Goal: Task Accomplishment & Management: Manage account settings

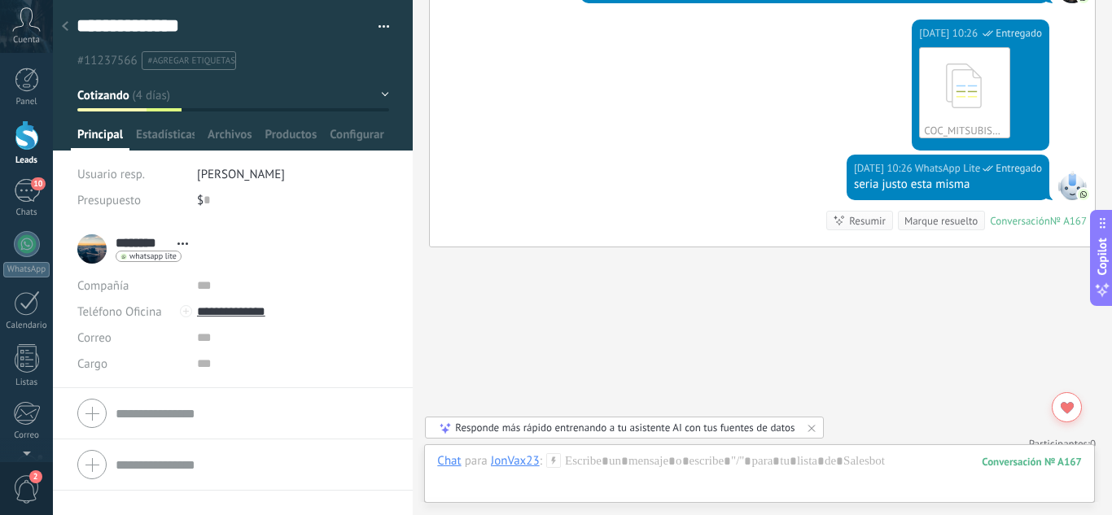
click at [28, 148] on div at bounding box center [27, 136] width 24 height 30
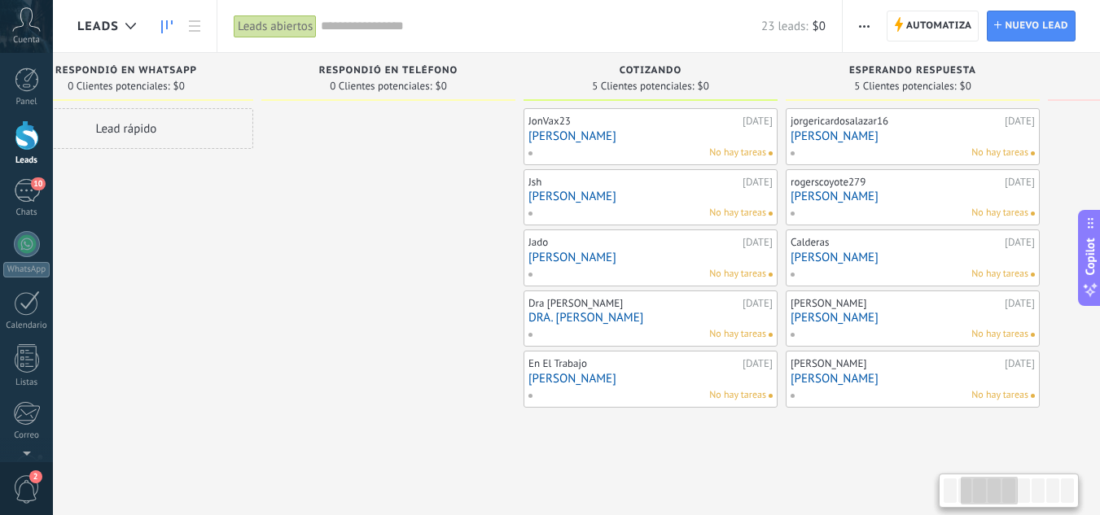
drag, startPoint x: 770, startPoint y: 435, endPoint x: 422, endPoint y: 429, distance: 348.5
click at [422, 429] on div at bounding box center [388, 317] width 254 height 419
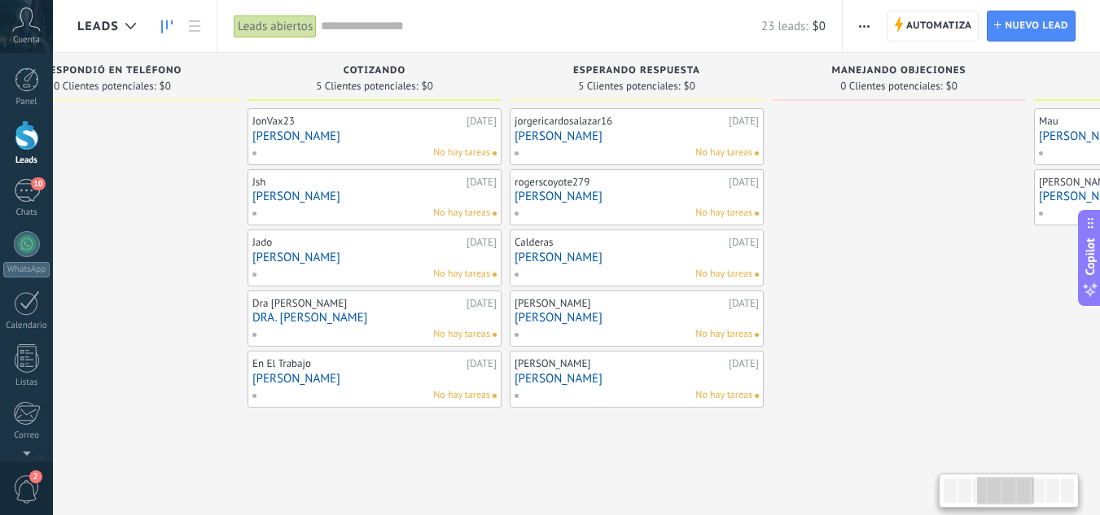
drag, startPoint x: 773, startPoint y: 476, endPoint x: 497, endPoint y: 447, distance: 277.5
click at [497, 447] on div "JonVax23 [DATE] [PERSON_NAME] No hay tareas Jsh [DATE] [PERSON_NAME] No hay tar…" at bounding box center [375, 317] width 254 height 419
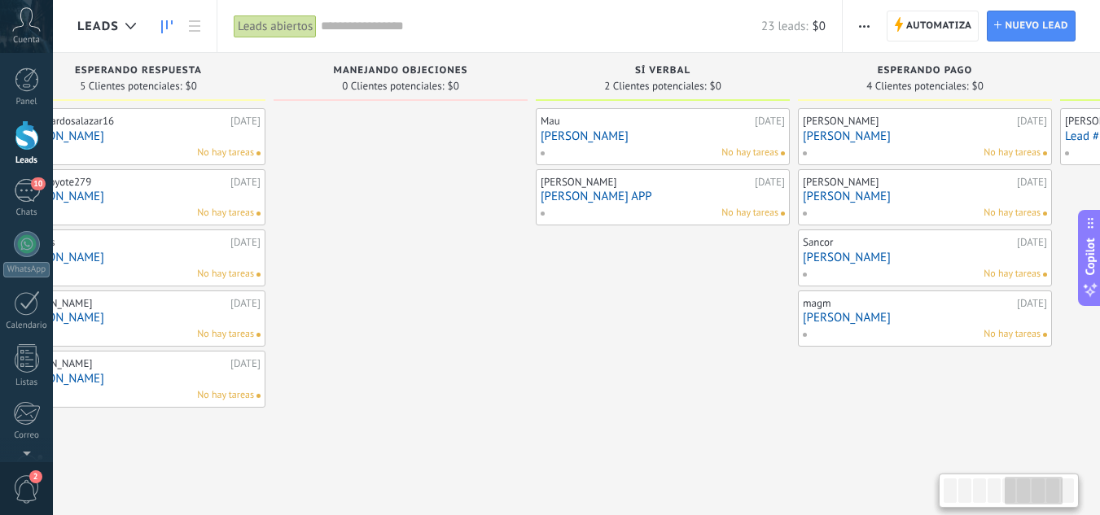
drag, startPoint x: 799, startPoint y: 456, endPoint x: 300, endPoint y: 433, distance: 498.8
click at [300, 433] on div at bounding box center [401, 317] width 254 height 419
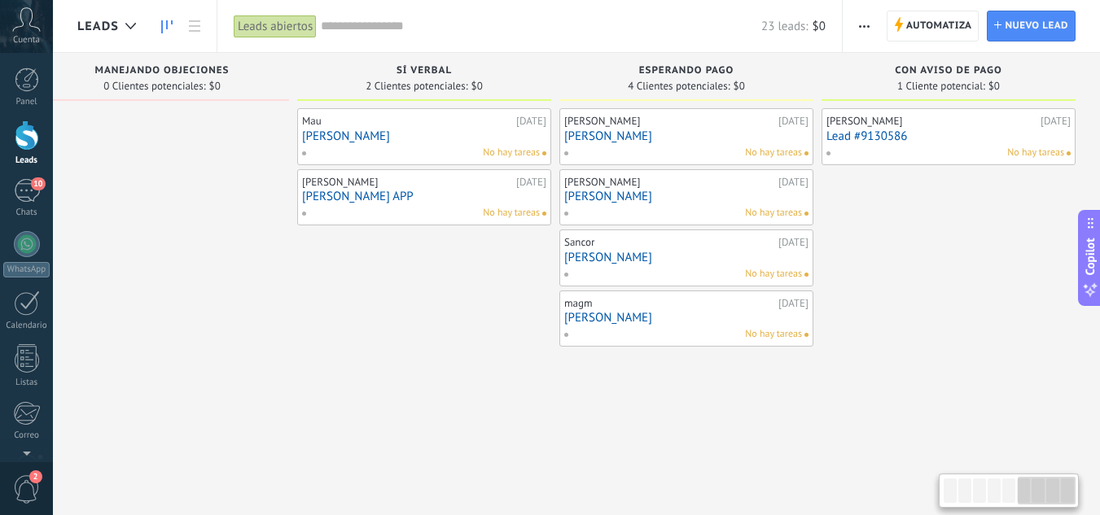
drag, startPoint x: 748, startPoint y: 423, endPoint x: 303, endPoint y: 412, distance: 445.5
click at [303, 412] on div "Mau [DATE] [PERSON_NAME] hay tareas [PERSON_NAME] [DATE] [PERSON_NAME] APP No h…" at bounding box center [424, 317] width 254 height 419
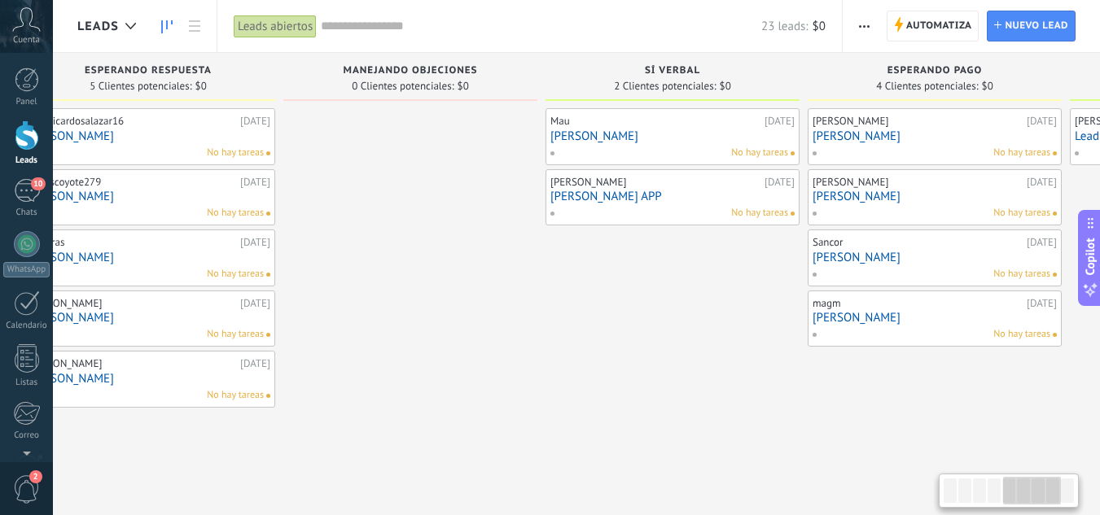
scroll to position [0, 1111]
drag, startPoint x: 322, startPoint y: 393, endPoint x: 572, endPoint y: 399, distance: 250.0
click at [572, 399] on div "Mau [DATE] [PERSON_NAME] hay tareas [PERSON_NAME] [DATE] [PERSON_NAME] APP No h…" at bounding box center [674, 317] width 254 height 419
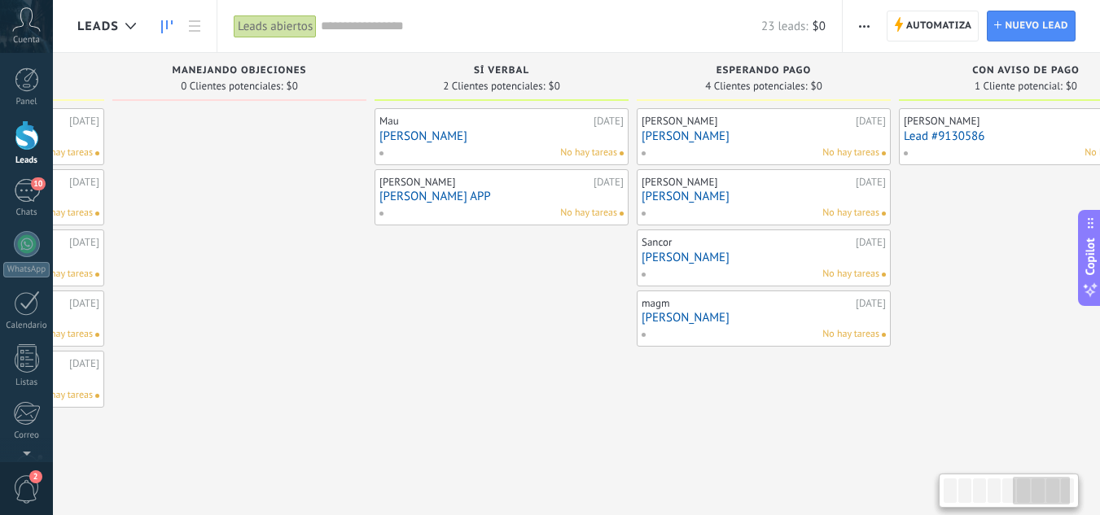
scroll to position [0, 1286]
drag, startPoint x: 761, startPoint y: 419, endPoint x: 587, endPoint y: 427, distance: 174.4
click at [587, 427] on div "Mau [DATE] [PERSON_NAME] hay tareas [PERSON_NAME] [DATE] [PERSON_NAME] APP No h…" at bounding box center [500, 317] width 254 height 419
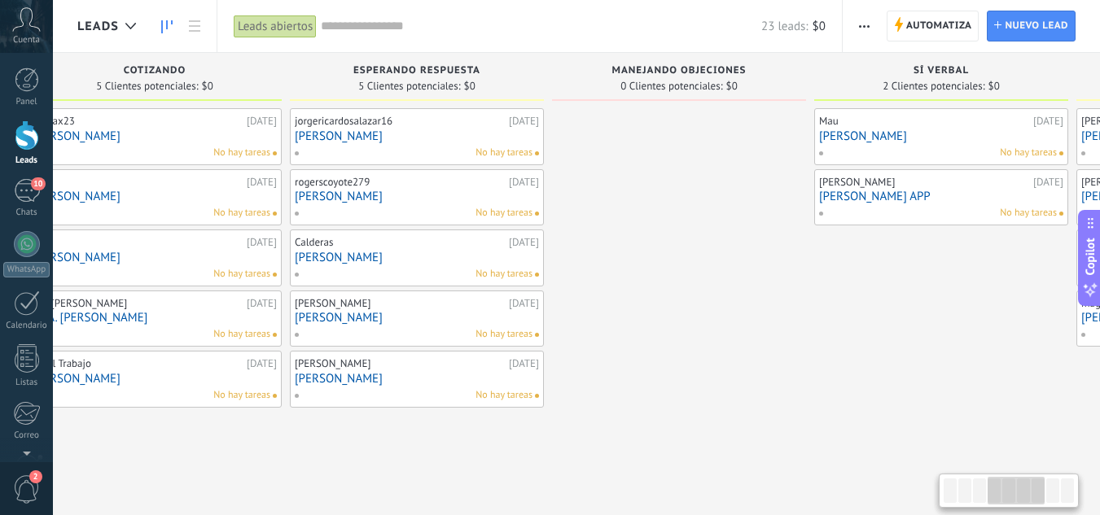
drag, startPoint x: 358, startPoint y: 390, endPoint x: 815, endPoint y: 374, distance: 457.1
click at [806, 374] on div at bounding box center [679, 317] width 254 height 419
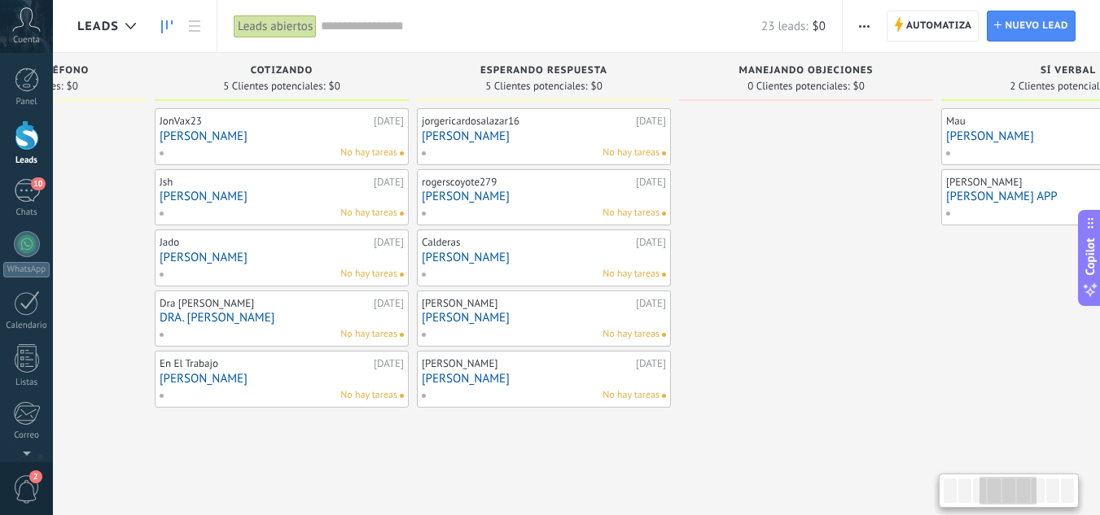
scroll to position [0, 685]
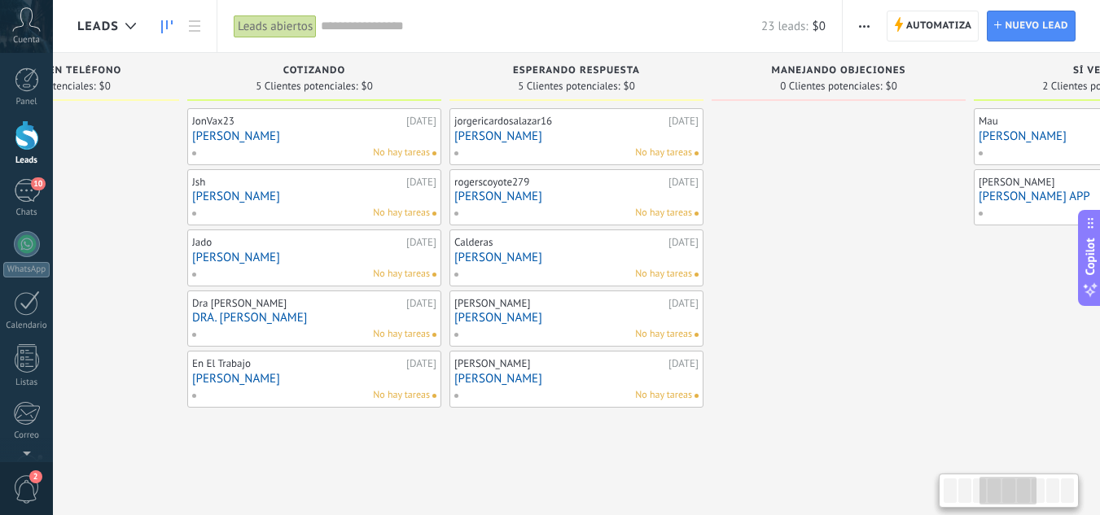
drag, startPoint x: 271, startPoint y: 419, endPoint x: 415, endPoint y: 421, distance: 144.1
click at [415, 421] on div "JonVax23 [DATE] [PERSON_NAME] No hay tareas Jsh [DATE] [PERSON_NAME] No hay tar…" at bounding box center [314, 317] width 254 height 419
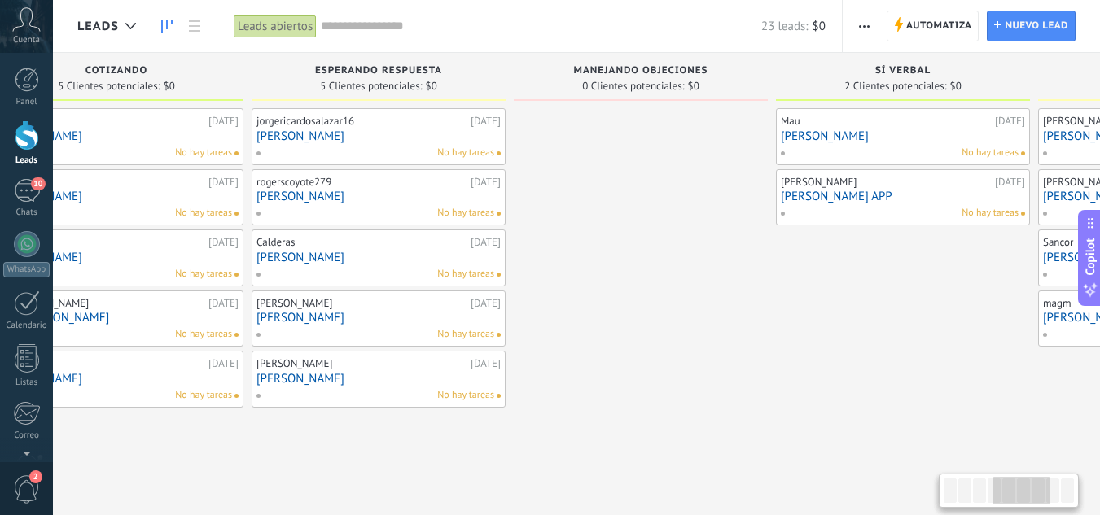
drag, startPoint x: 778, startPoint y: 424, endPoint x: 528, endPoint y: 454, distance: 251.7
click at [528, 454] on div at bounding box center [641, 317] width 254 height 419
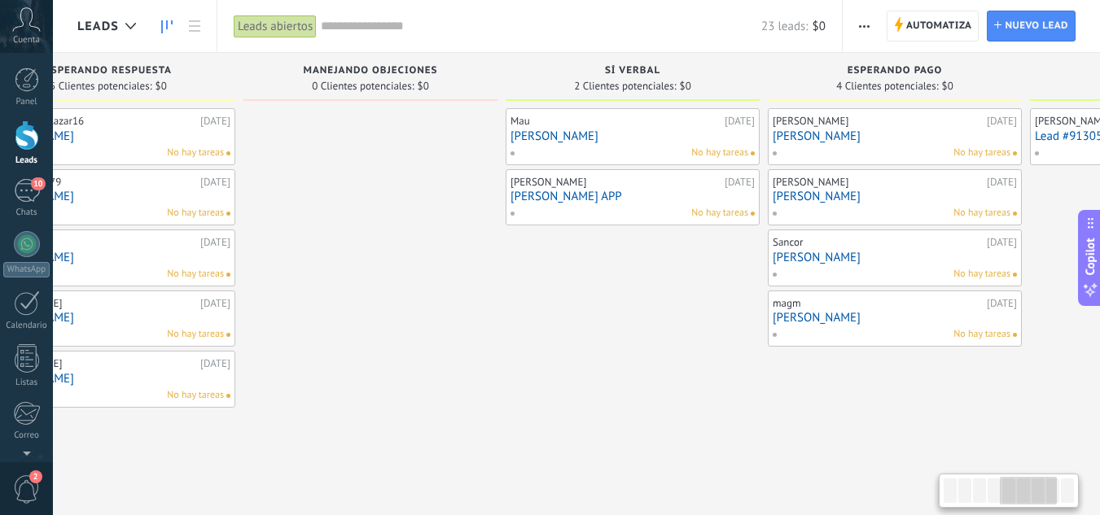
drag, startPoint x: 878, startPoint y: 355, endPoint x: 657, endPoint y: 357, distance: 220.7
click at [657, 357] on div "Mau [DATE] [PERSON_NAME] hay tareas [PERSON_NAME] [DATE] [PERSON_NAME] APP No h…" at bounding box center [633, 317] width 254 height 419
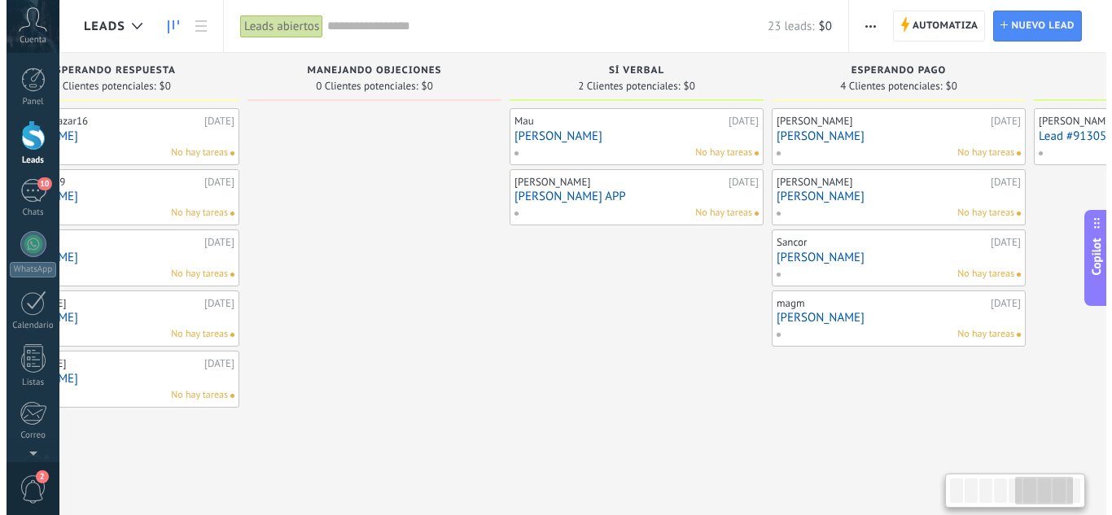
scroll to position [0, 1361]
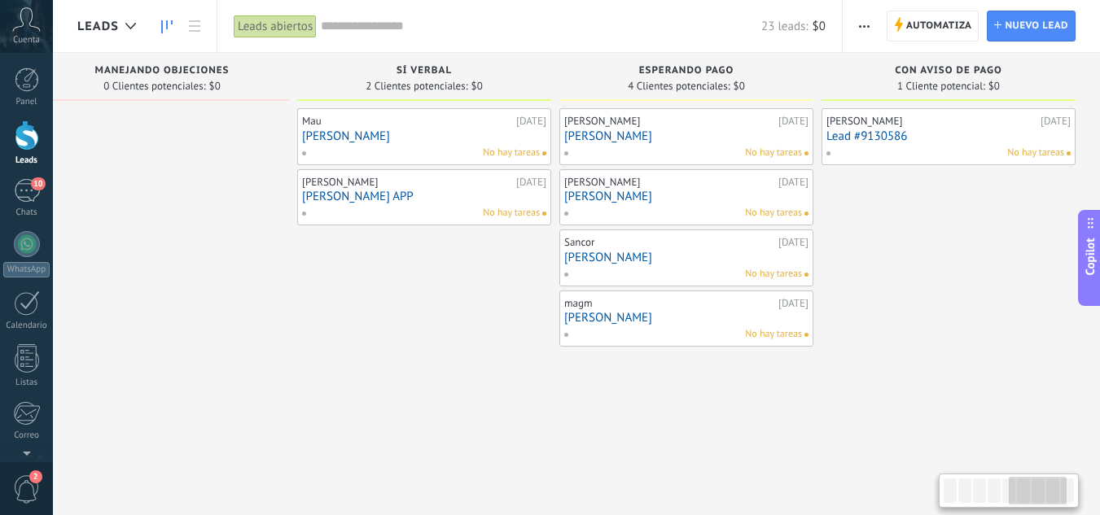
drag, startPoint x: 752, startPoint y: 397, endPoint x: 528, endPoint y: 419, distance: 225.0
click at [528, 419] on div "Mau [DATE] [PERSON_NAME] hay tareas [PERSON_NAME] [DATE] [PERSON_NAME] APP No h…" at bounding box center [424, 317] width 254 height 419
click at [678, 511] on div "[PERSON_NAME] [DATE] [PERSON_NAME] No hay tareas [PERSON_NAME] [DATE] [PERSON_N…" at bounding box center [686, 317] width 254 height 419
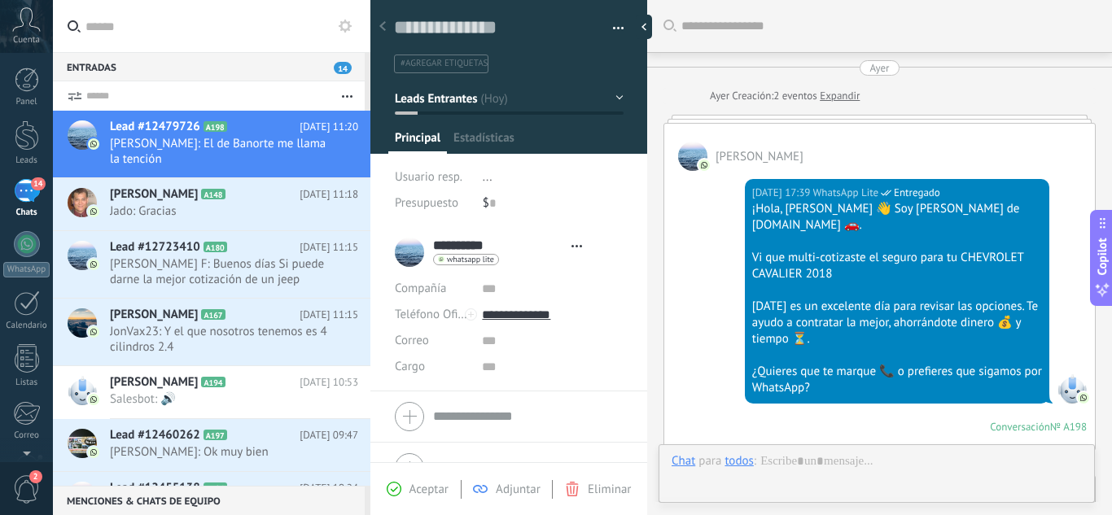
type textarea "**********"
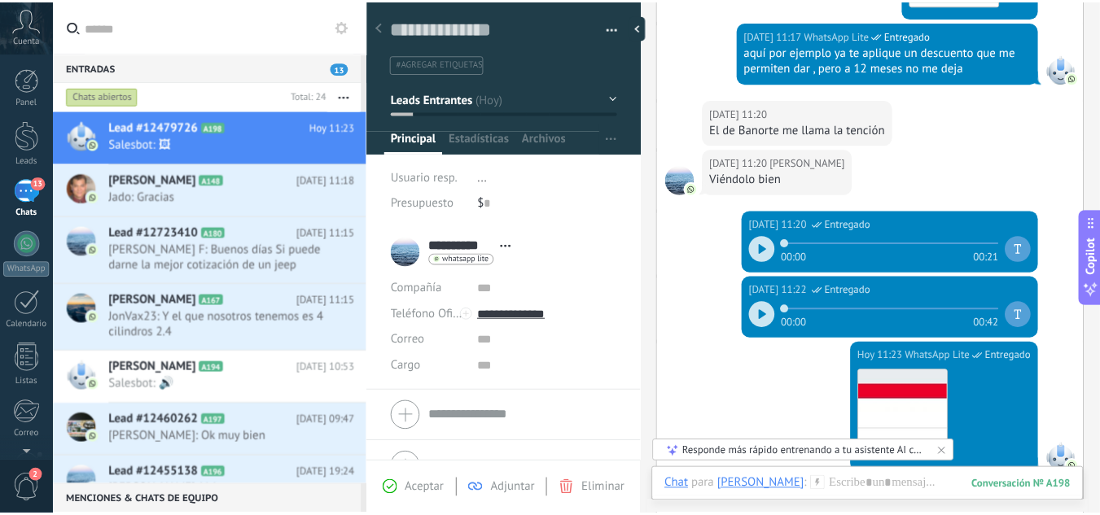
scroll to position [1542, 0]
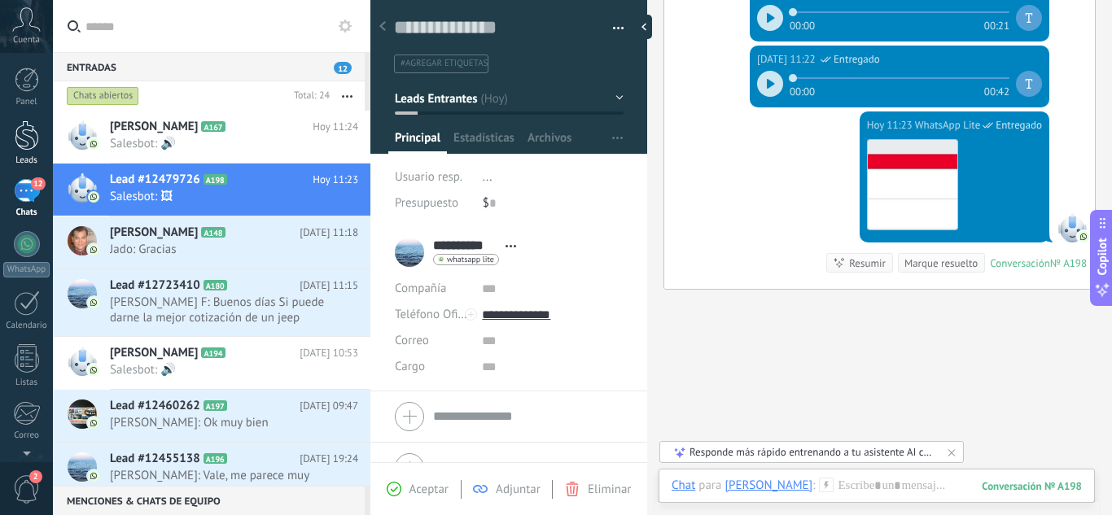
click at [33, 144] on div at bounding box center [27, 136] width 24 height 30
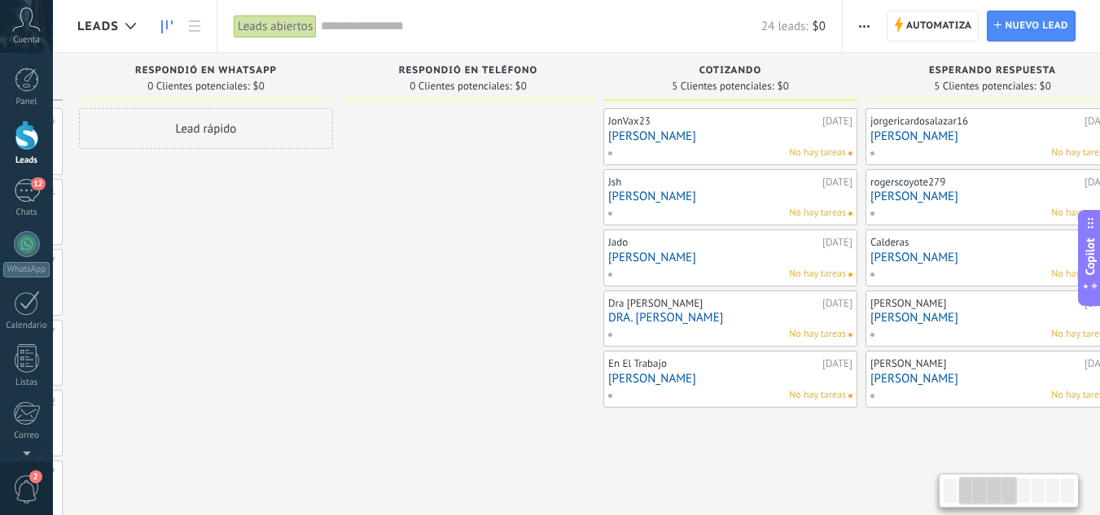
scroll to position [0, 334]
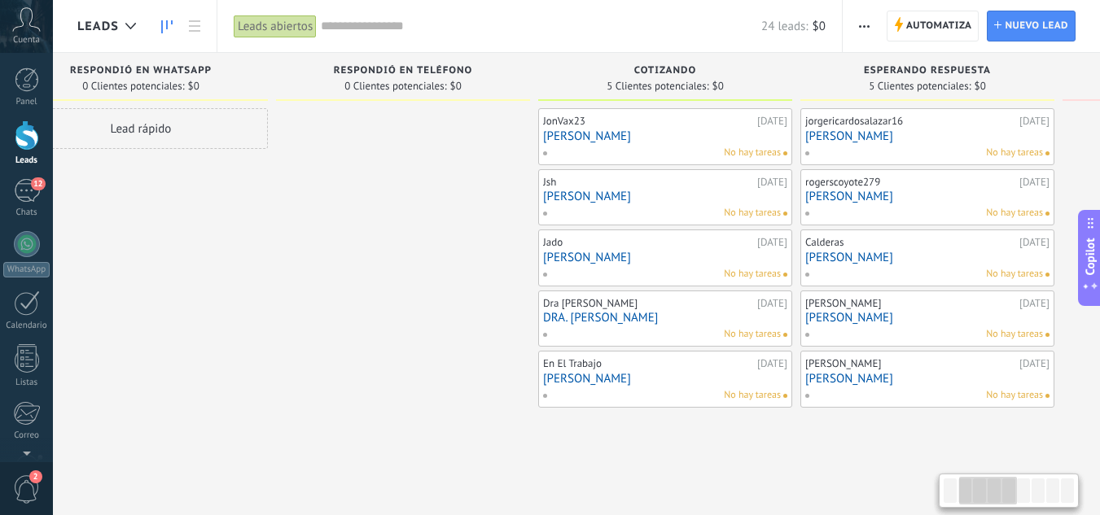
drag, startPoint x: 781, startPoint y: 421, endPoint x: 494, endPoint y: 401, distance: 287.3
click at [447, 375] on div at bounding box center [403, 352] width 254 height 489
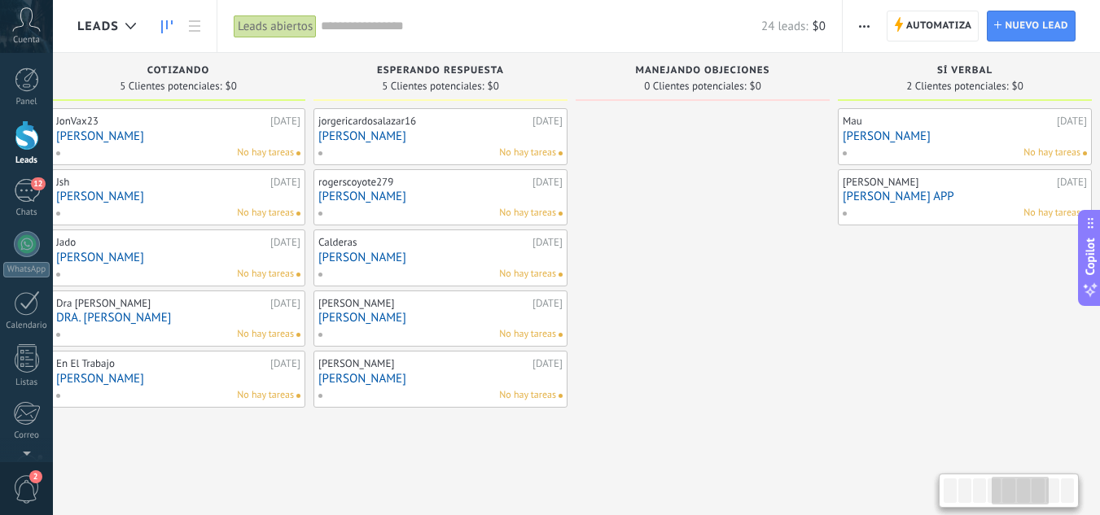
scroll to position [0, 892]
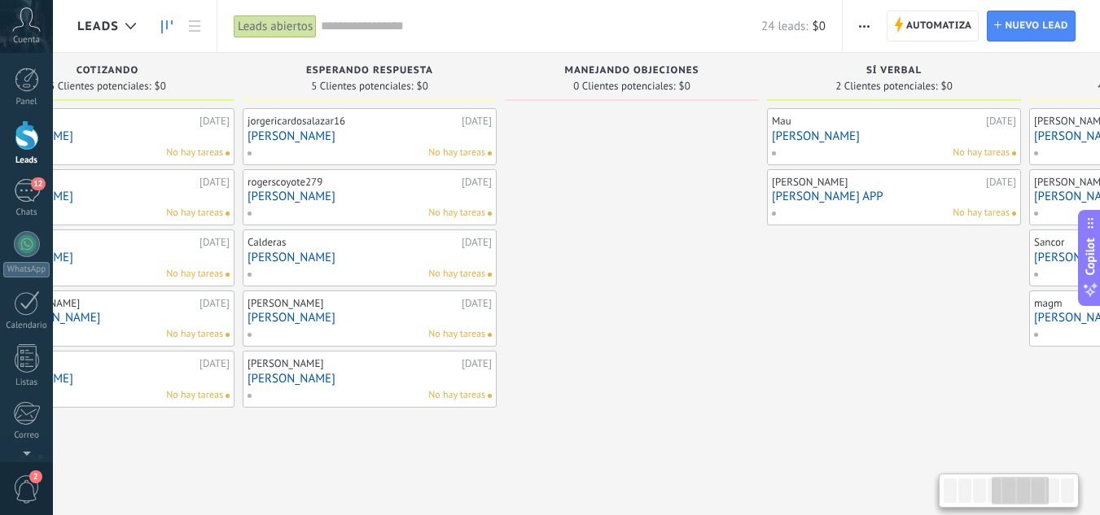
drag, startPoint x: 726, startPoint y: 441, endPoint x: 169, endPoint y: 404, distance: 559.0
click at [169, 404] on div "JonVax23 [DATE] [PERSON_NAME] No hay tareas Jsh [DATE] [PERSON_NAME] No hay tar…" at bounding box center [107, 352] width 254 height 489
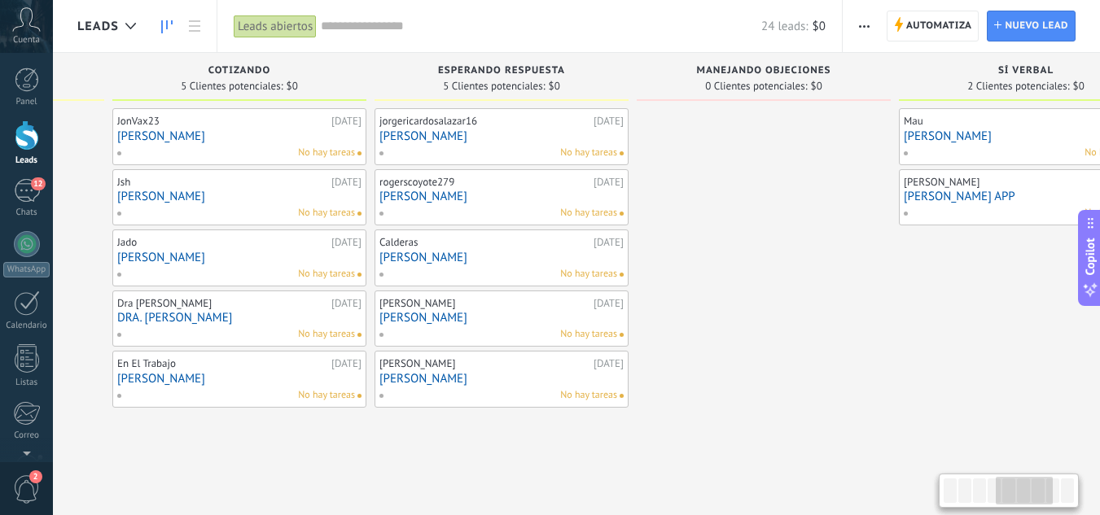
drag, startPoint x: 773, startPoint y: 395, endPoint x: 905, endPoint y: 383, distance: 132.5
click at [905, 383] on div "Mau [DATE] [PERSON_NAME] hay tareas [PERSON_NAME] [DATE] [PERSON_NAME] APP No h…" at bounding box center [1026, 352] width 254 height 489
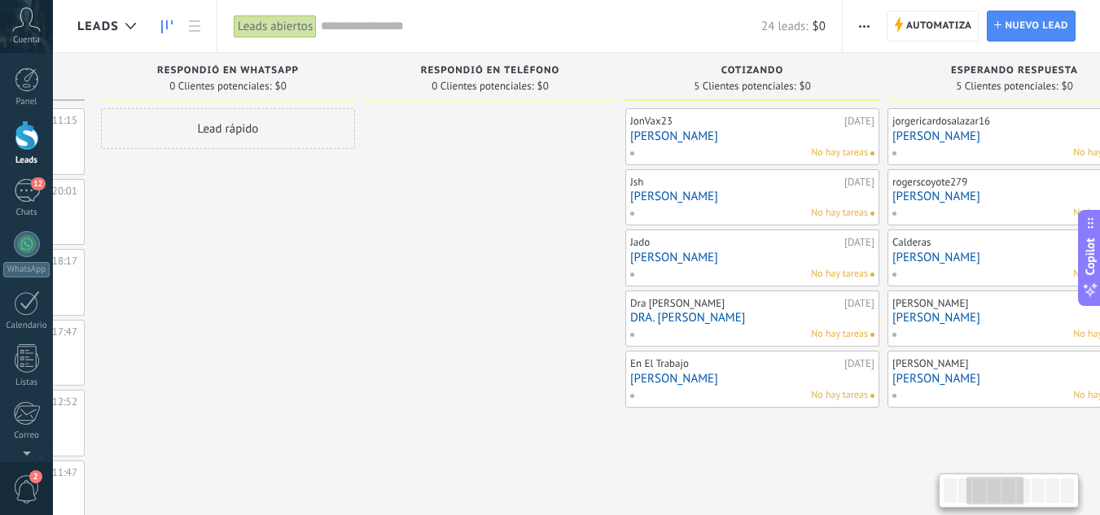
drag, startPoint x: 243, startPoint y: 433, endPoint x: 761, endPoint y: 451, distance: 517.4
click at [761, 451] on div "JonVax23 [DATE] [PERSON_NAME] No hay tareas Jsh [DATE] [PERSON_NAME] No hay tar…" at bounding box center [752, 352] width 254 height 489
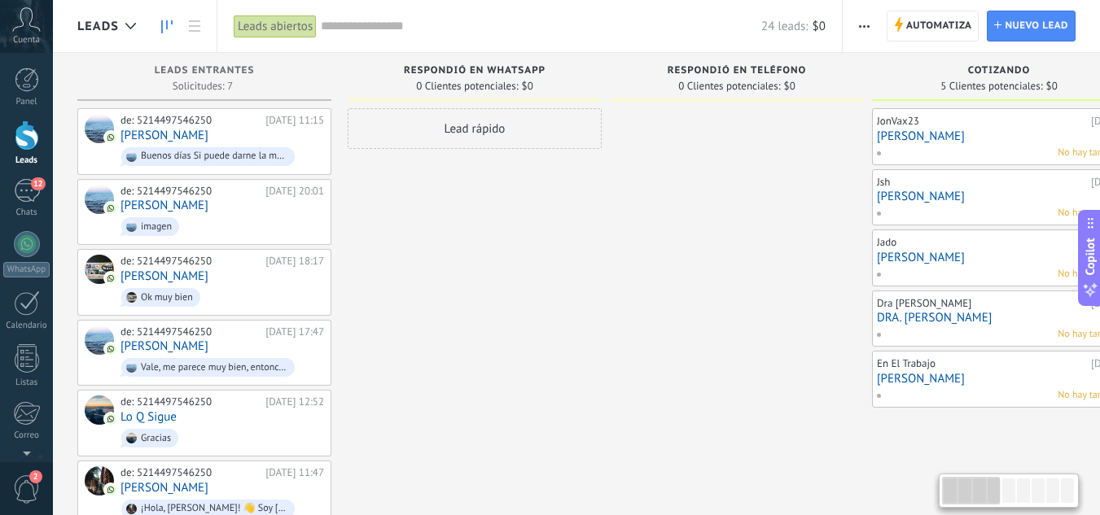
drag, startPoint x: 195, startPoint y: 369, endPoint x: 634, endPoint y: 369, distance: 439.7
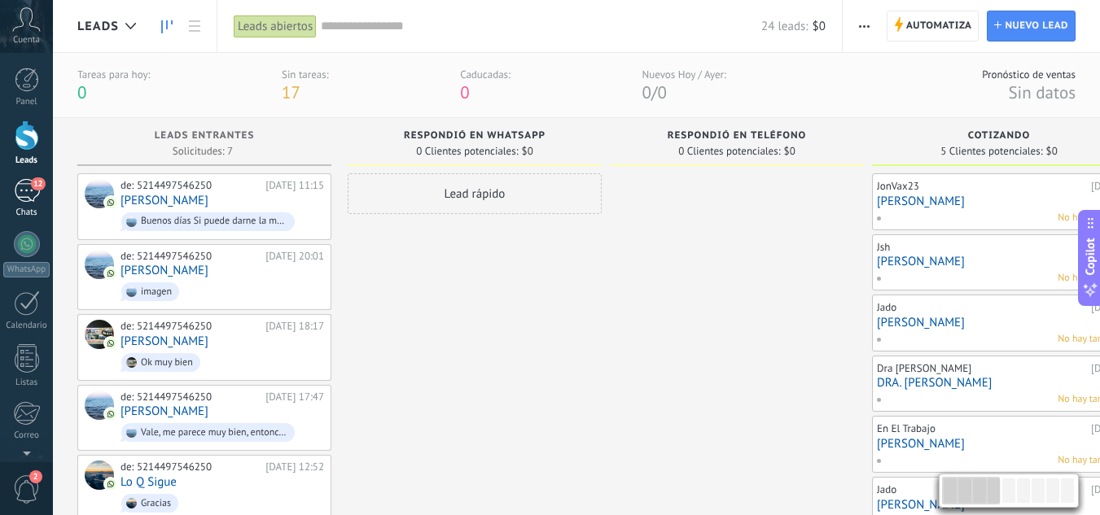
click at [14, 192] on div "12" at bounding box center [27, 191] width 26 height 24
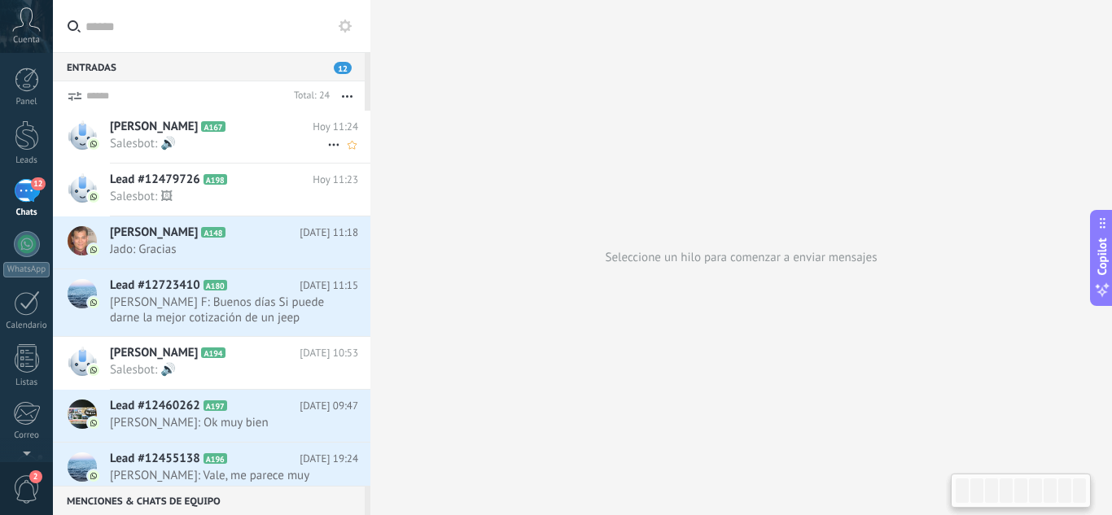
click at [169, 140] on span "Salesbot: 🔊" at bounding box center [218, 143] width 217 height 15
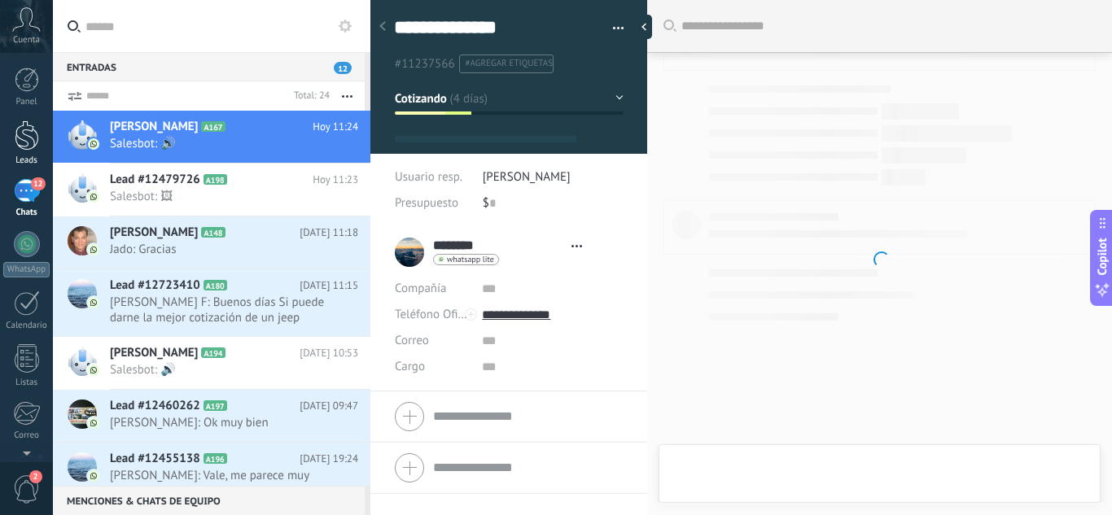
click at [28, 142] on div at bounding box center [27, 136] width 24 height 30
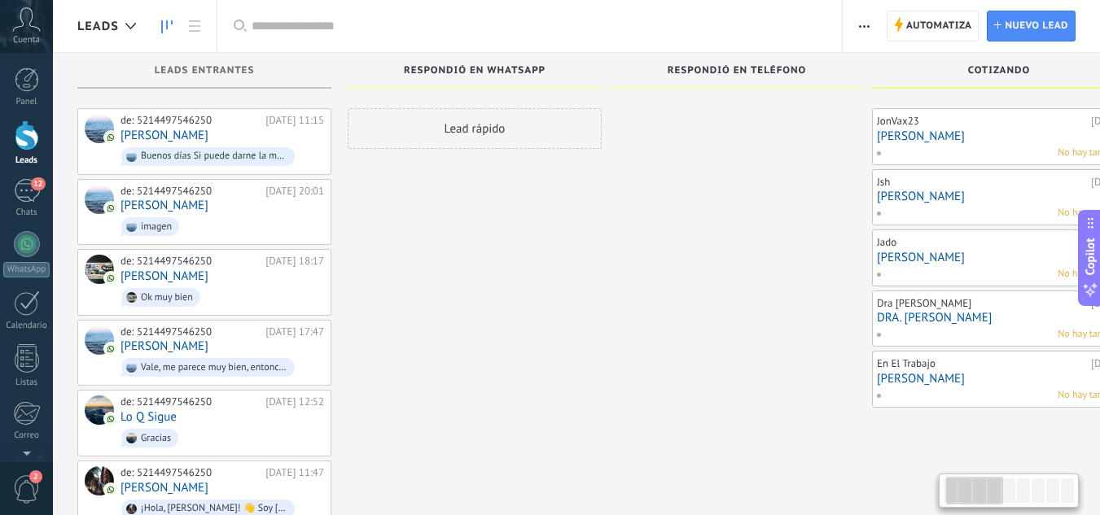
drag, startPoint x: 737, startPoint y: 432, endPoint x: 683, endPoint y: 424, distance: 54.4
click at [683, 424] on div at bounding box center [737, 352] width 254 height 489
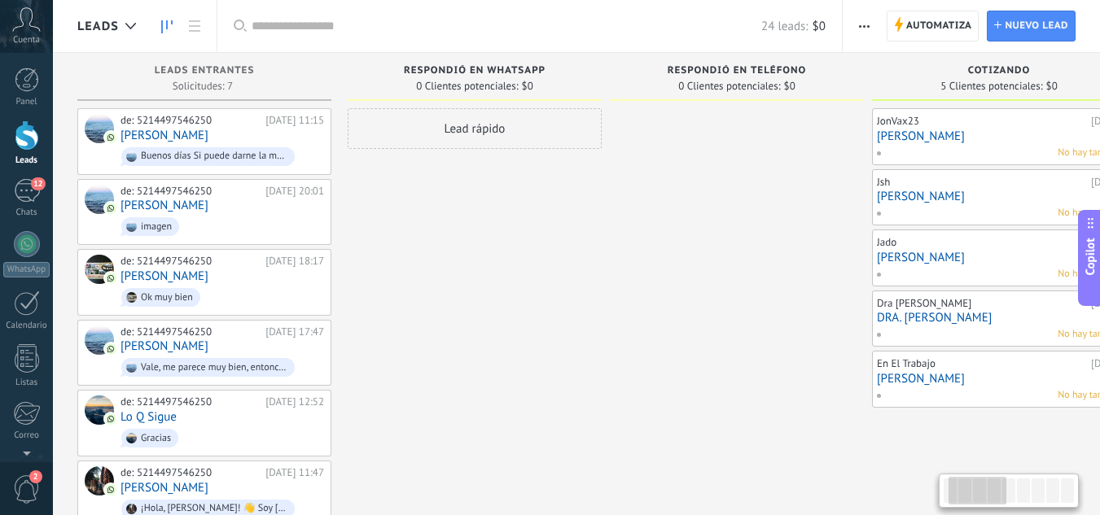
scroll to position [0, 125]
